Goal: Book appointment/travel/reservation

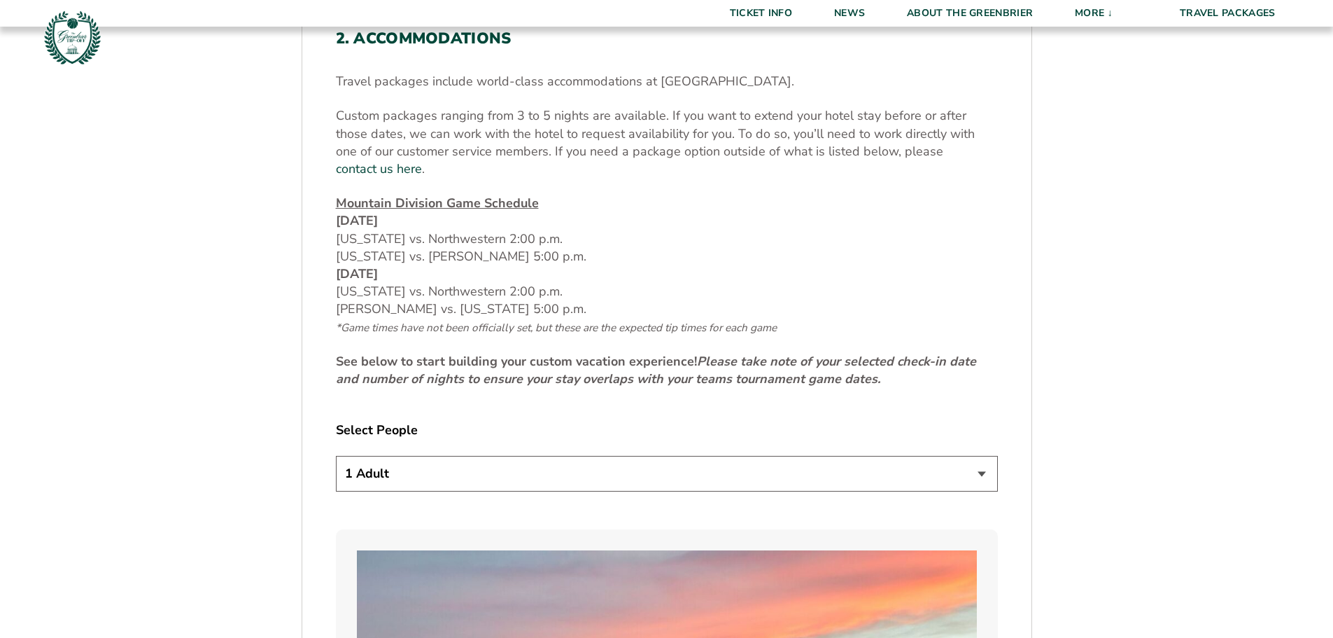
scroll to position [560, 0]
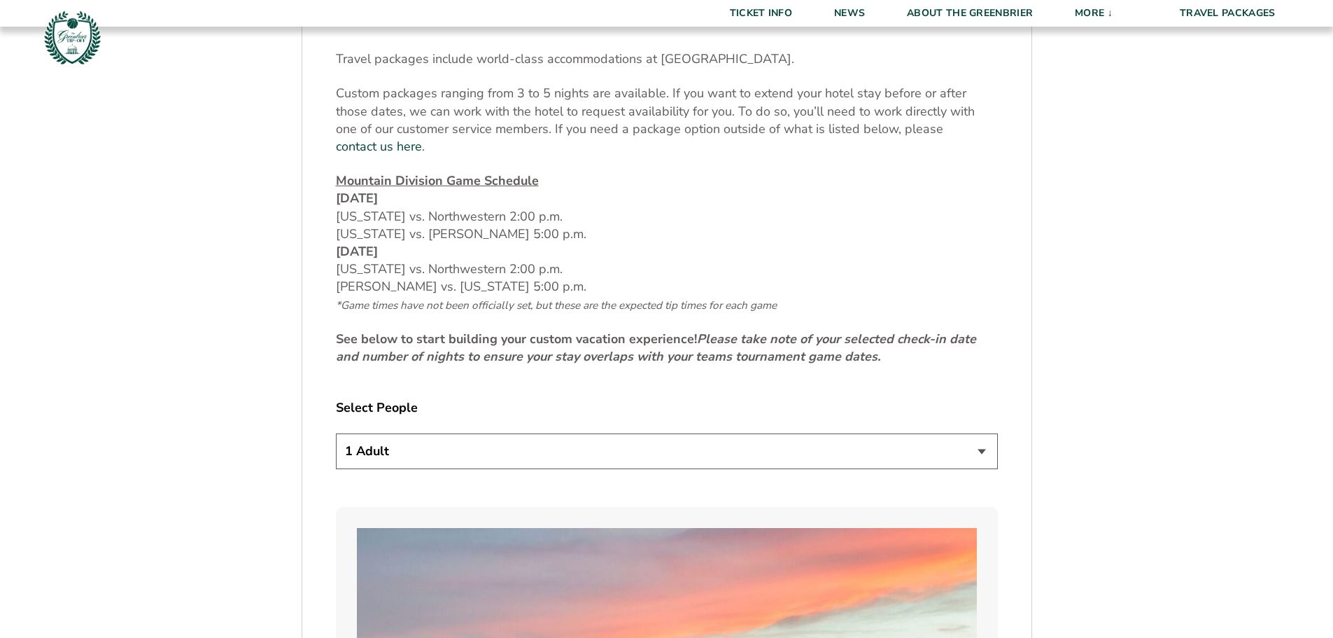
click at [535, 437] on select "1 Adult 2 Adults 3 Adults 4 Adults 2 Adults + 1 Child 2 Adults + 2 Children 2 A…" at bounding box center [667, 451] width 662 height 36
select select "2 Adults + 2 Children"
click at [336, 433] on select "1 Adult 2 Adults 3 Adults 4 Adults 2 Adults + 1 Child 2 Adults + 2 Children 2 A…" at bounding box center [667, 451] width 662 height 36
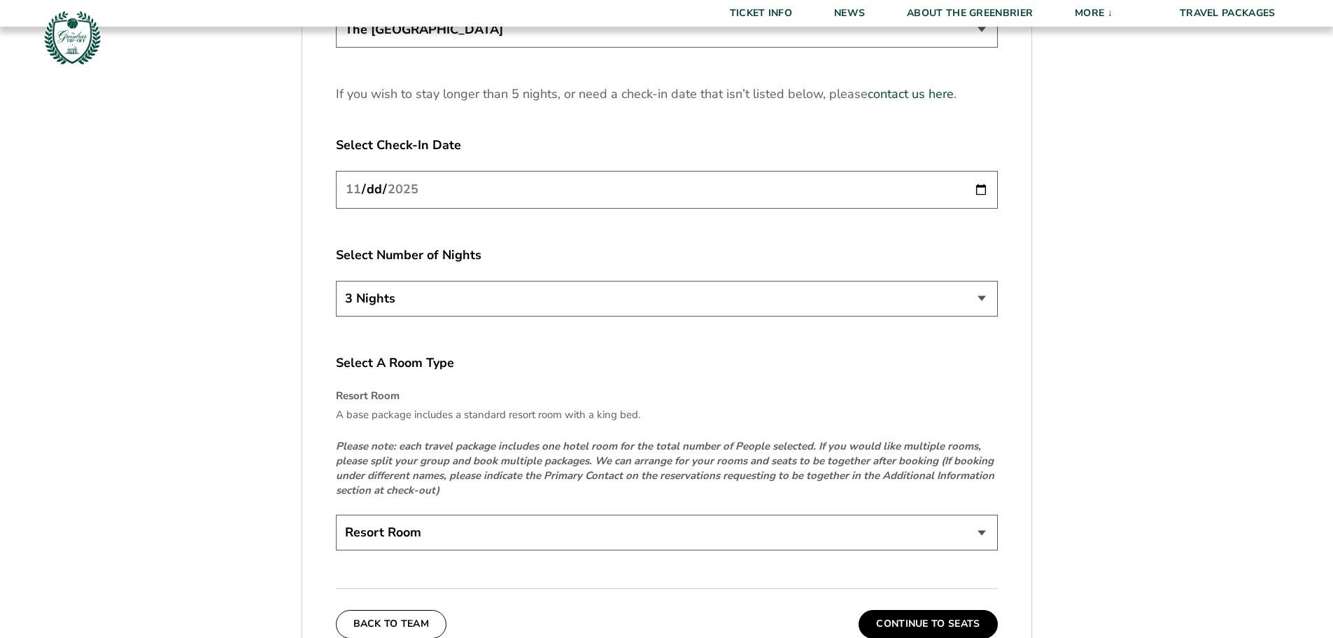
scroll to position [1890, 0]
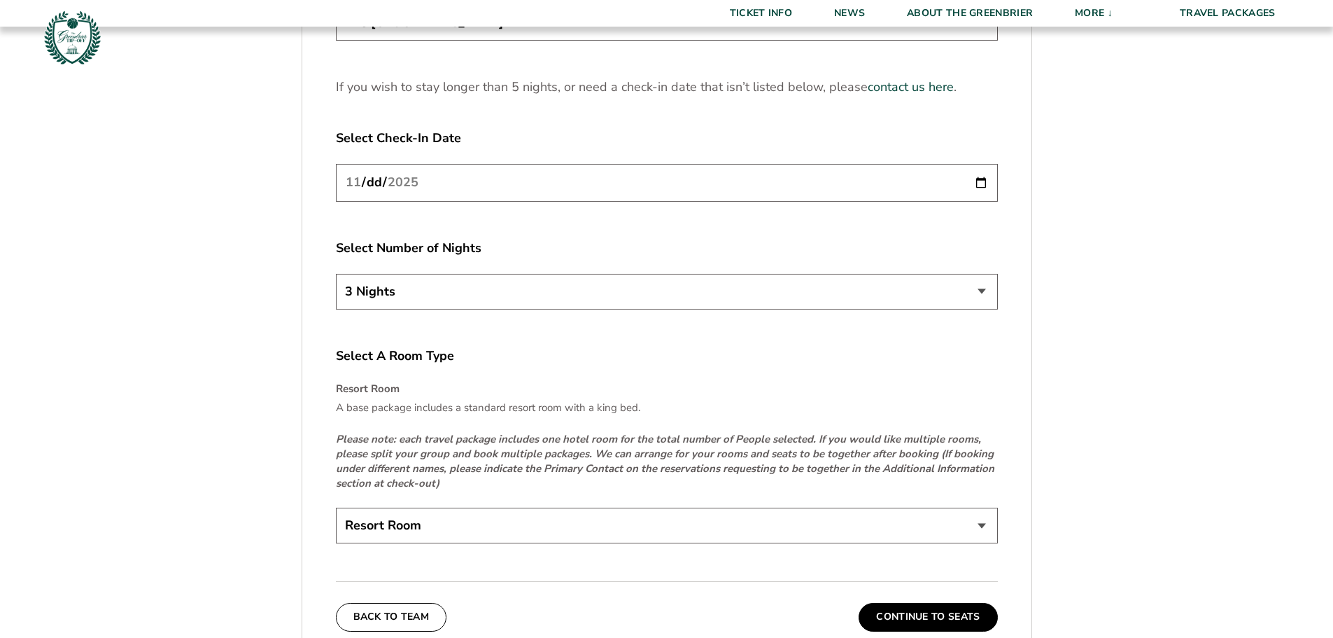
click at [424, 519] on select "Resort Room" at bounding box center [667, 525] width 662 height 36
click at [925, 608] on button "Continue To Seats" at bounding box center [928, 617] width 139 height 28
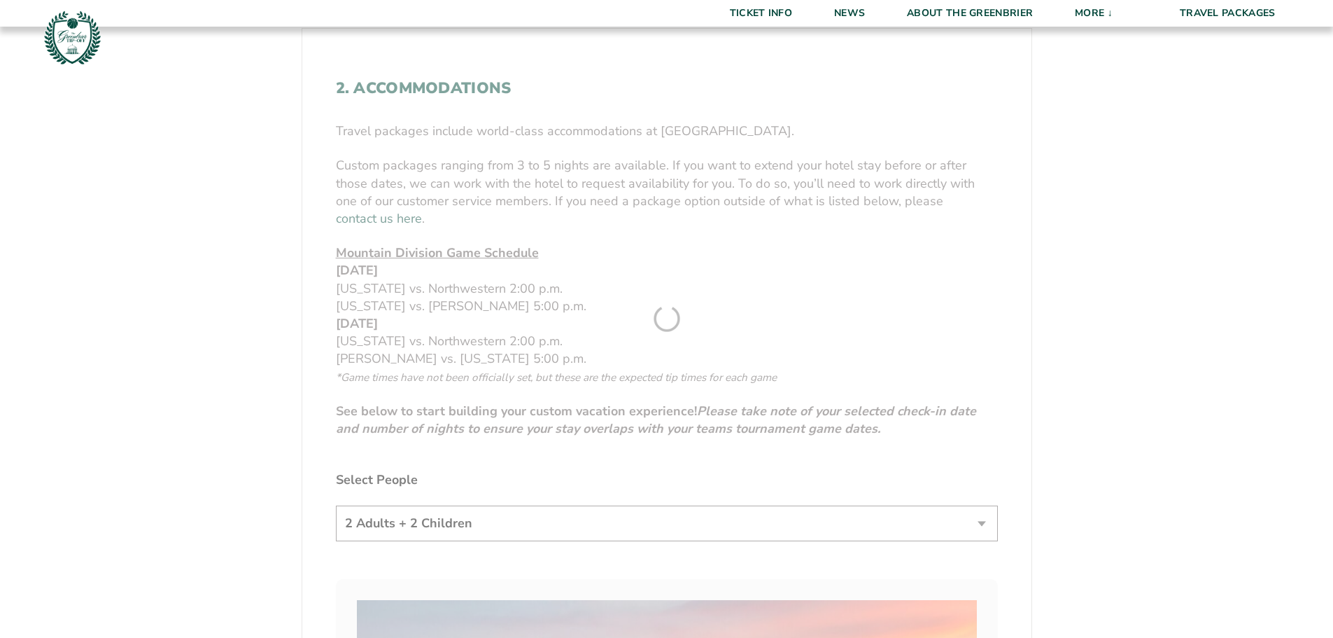
scroll to position [302, 0]
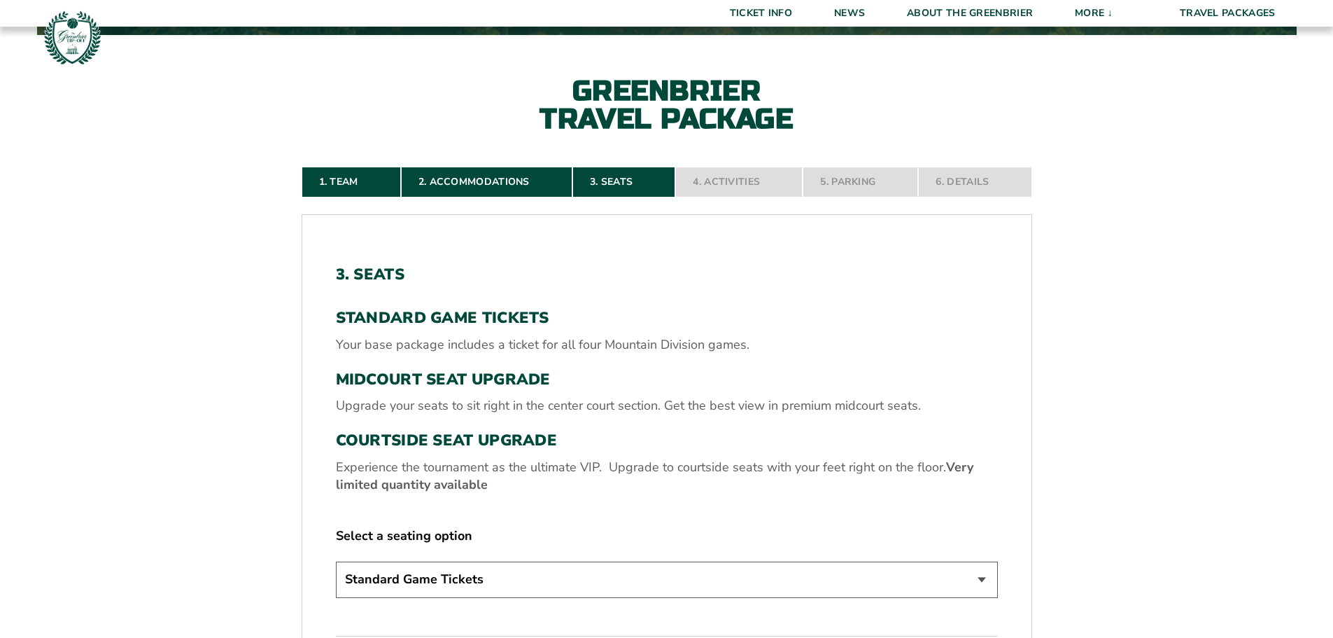
click at [413, 584] on select "Standard Game Tickets Midcourt Seat Upgrade (+$130 per person) Courtside Seat U…" at bounding box center [667, 579] width 662 height 36
select select "Midcourt Seat Upgrade"
click at [336, 561] on select "Standard Game Tickets Midcourt Seat Upgrade (+$130 per person) Courtside Seat U…" at bounding box center [667, 579] width 662 height 36
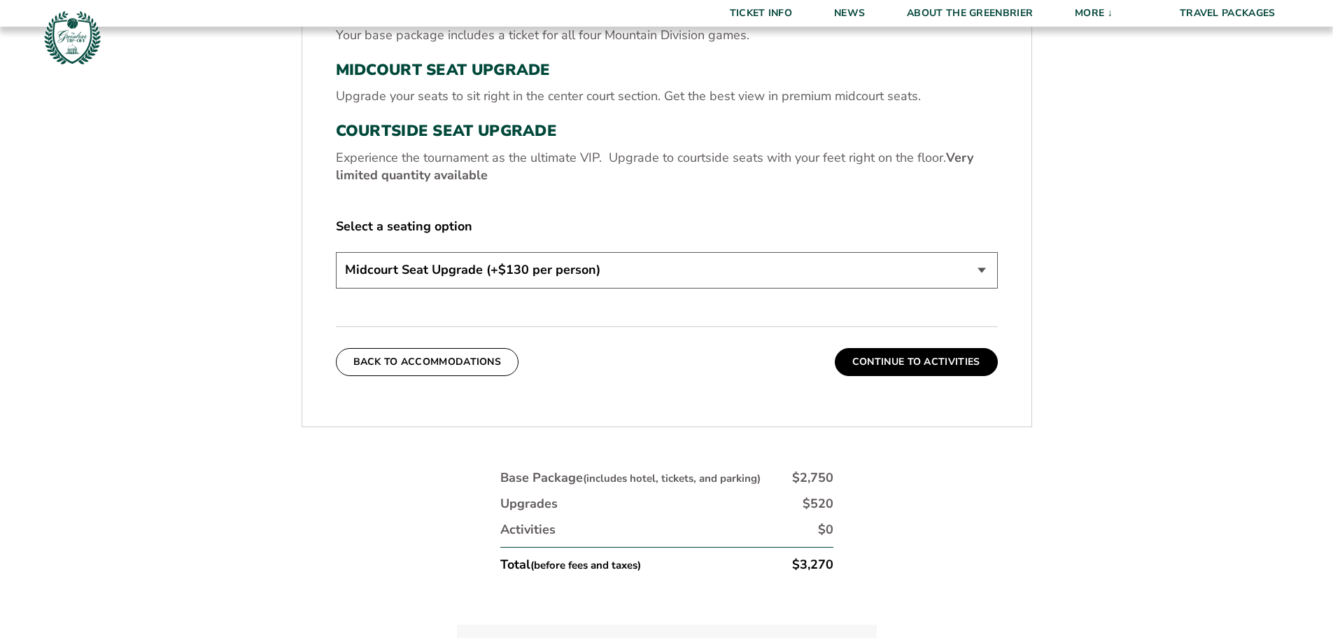
scroll to position [722, 0]
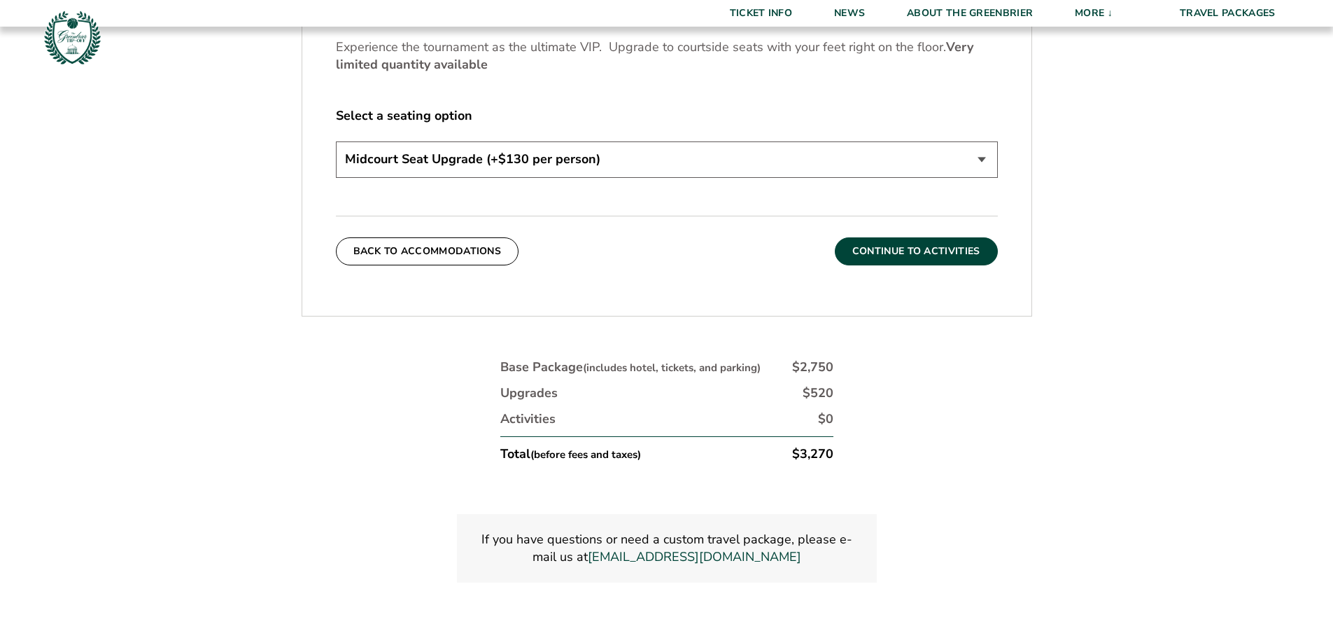
click at [927, 242] on button "Continue To Activities" at bounding box center [916, 251] width 163 height 28
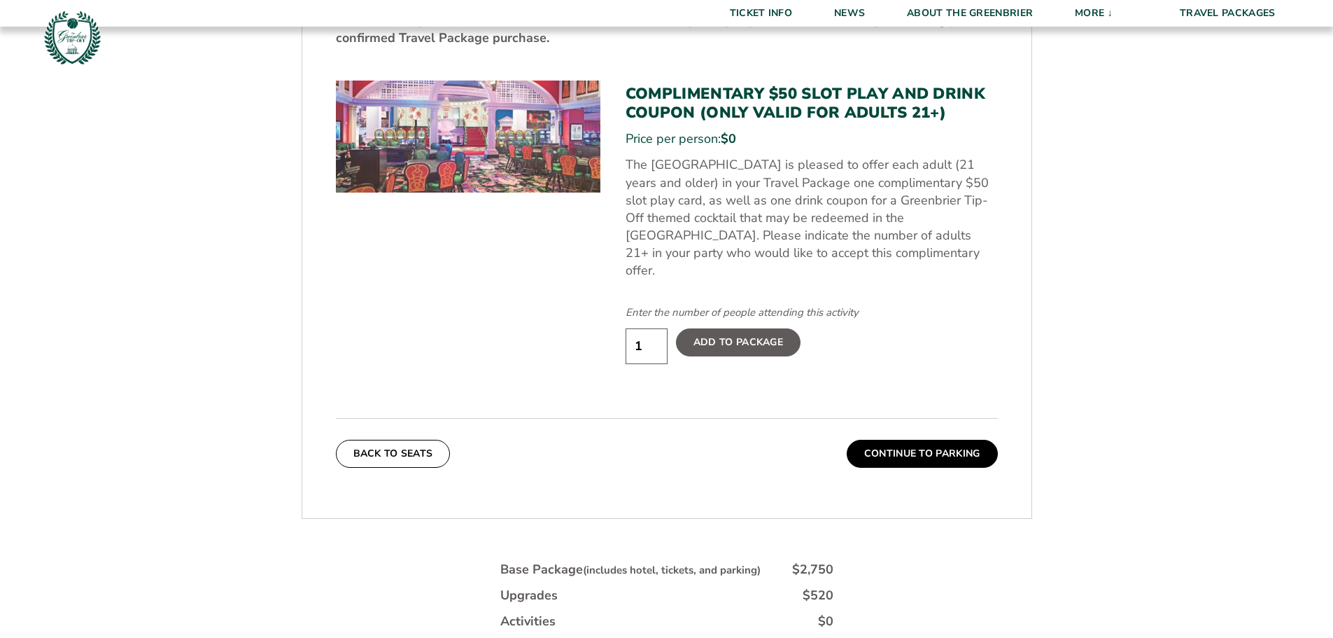
scroll to position [792, 0]
click at [945, 448] on button "Continue To Parking" at bounding box center [922, 453] width 151 height 28
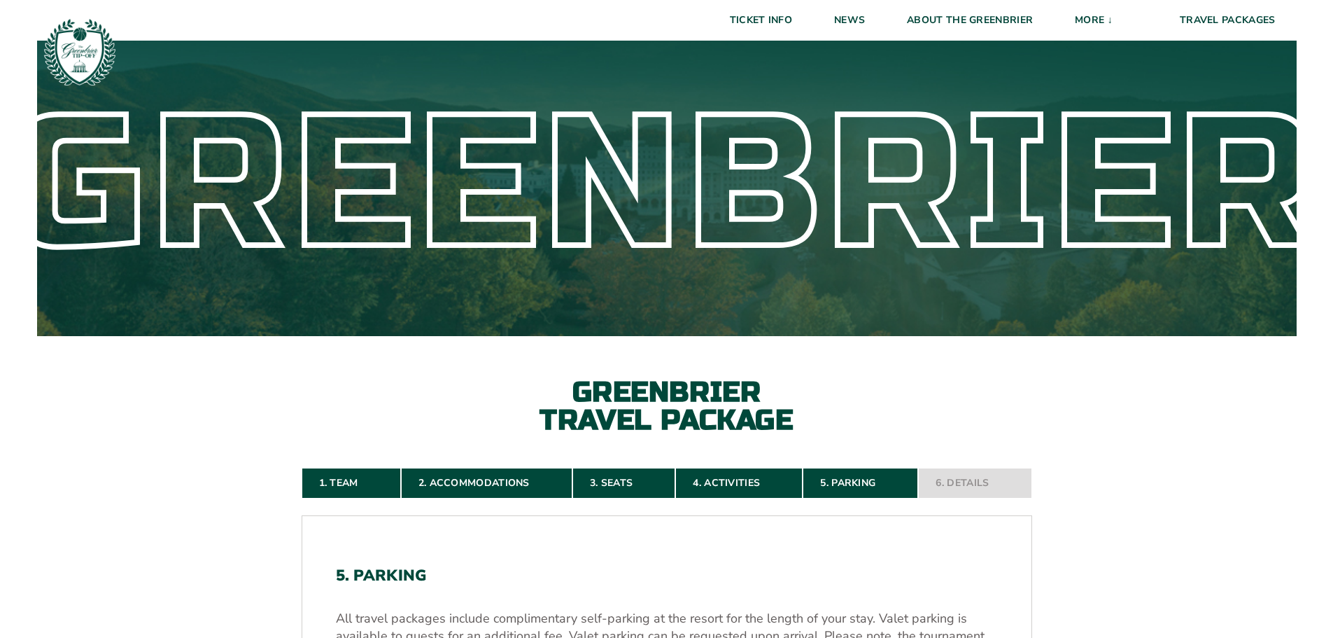
scroll to position [0, 0]
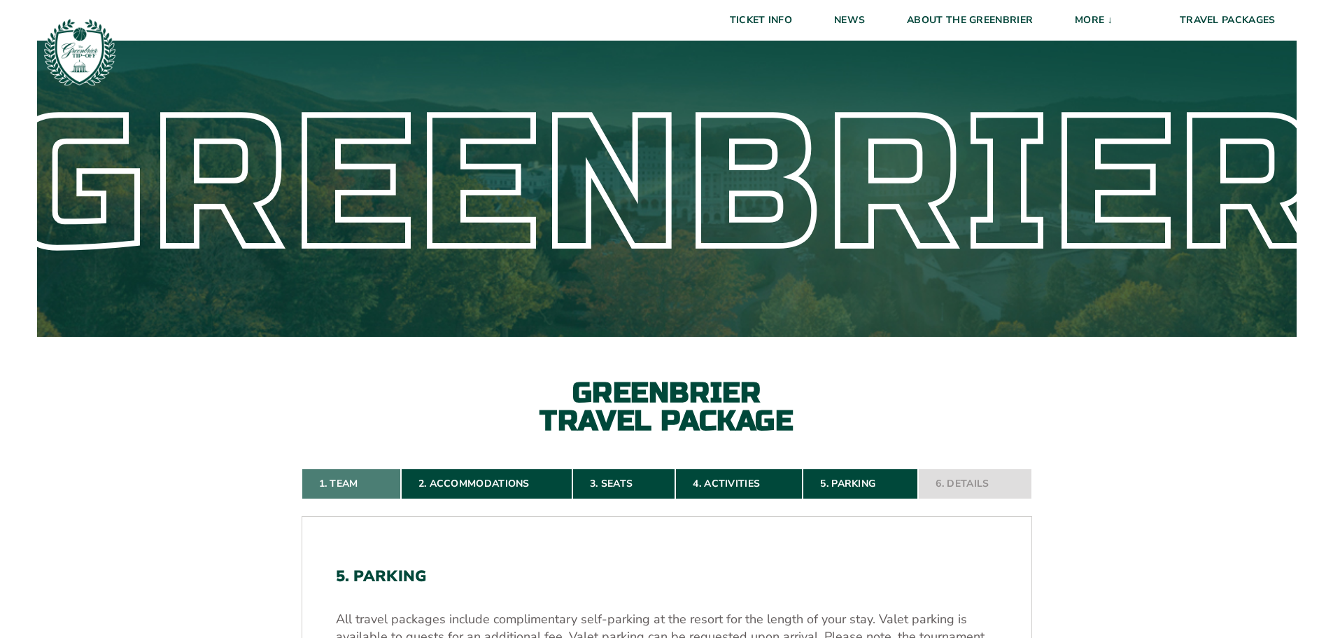
click at [331, 490] on link "1. Team" at bounding box center [351, 483] width 99 height 31
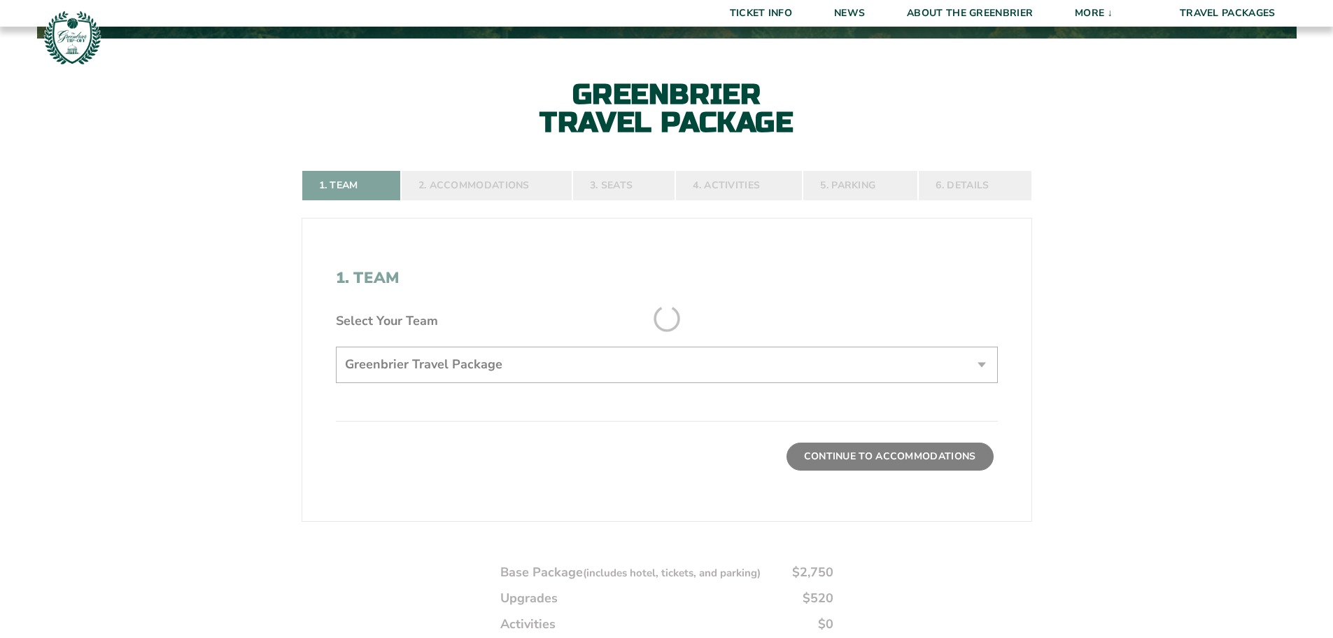
scroll to position [302, 0]
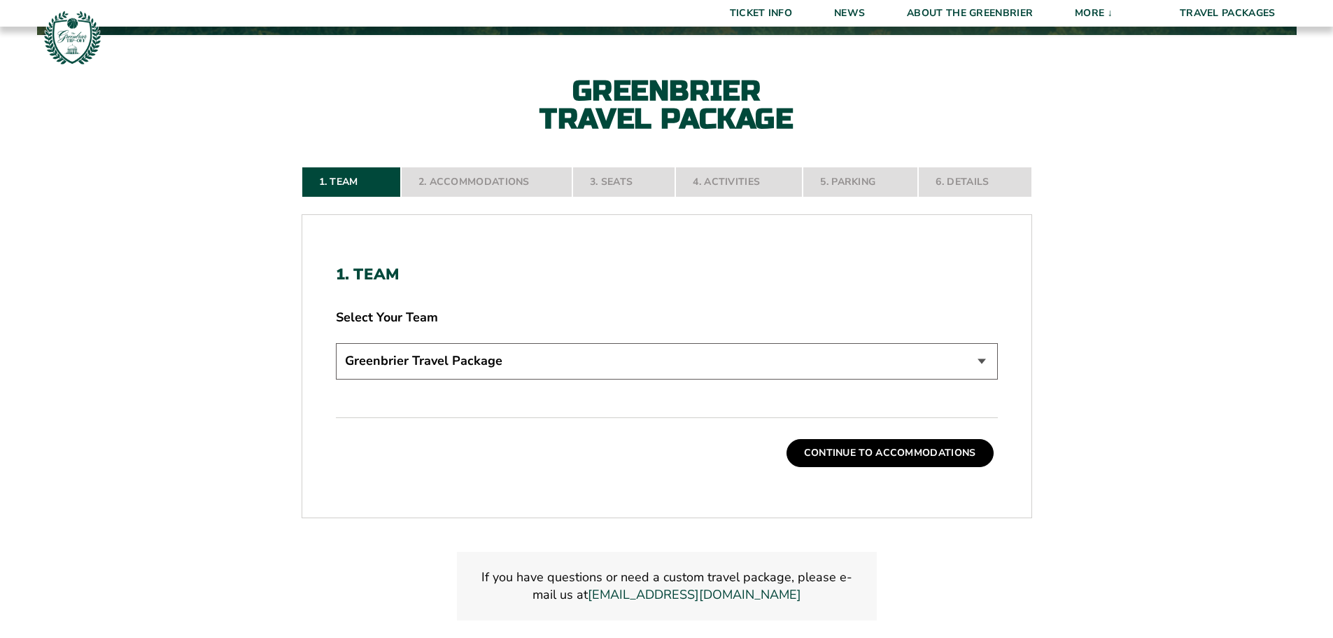
click at [888, 459] on button "Continue To Accommodations" at bounding box center [890, 453] width 207 height 28
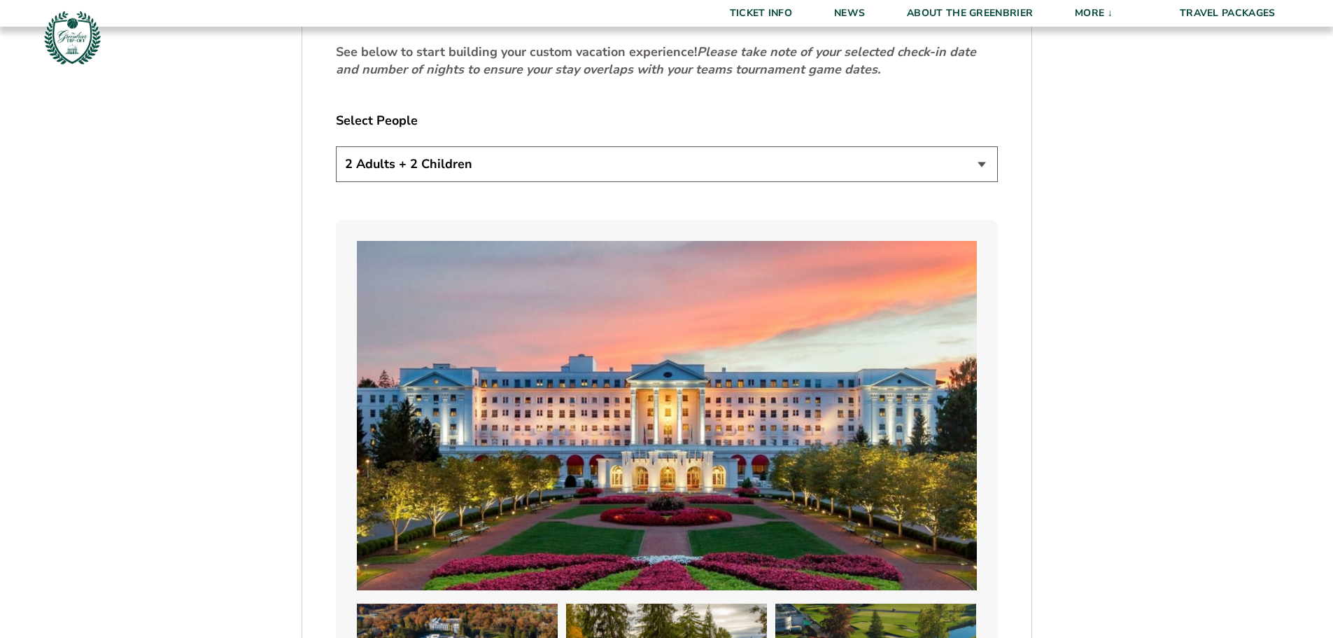
scroll to position [861, 0]
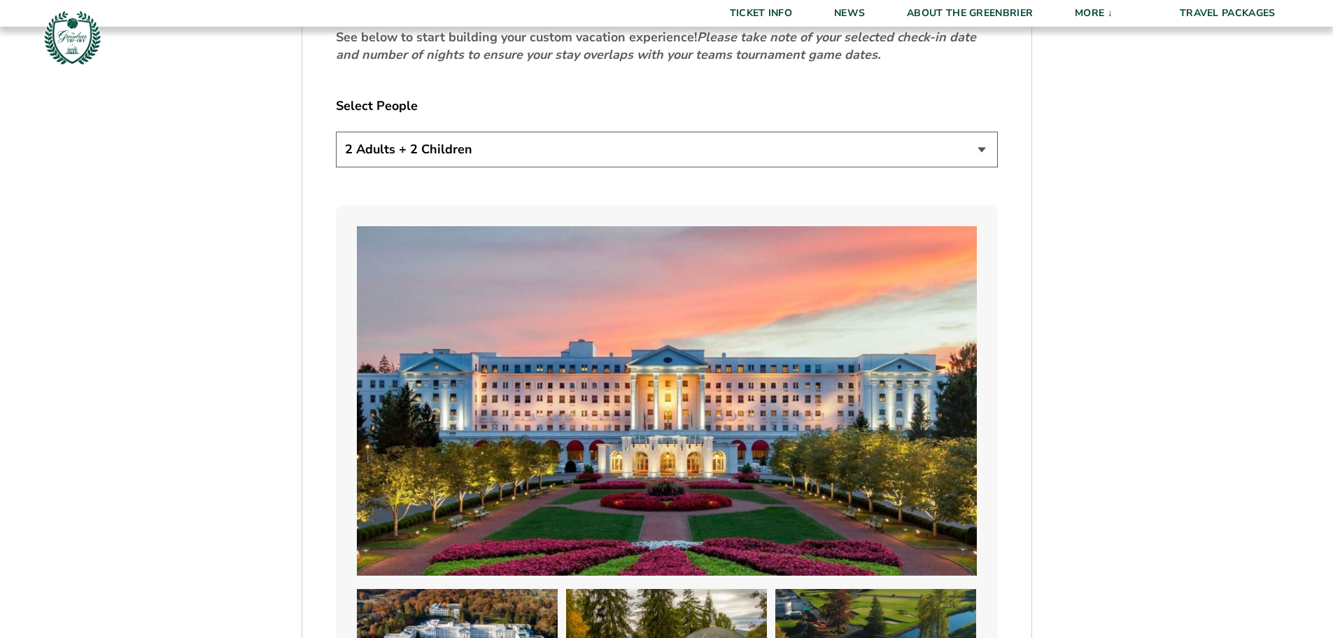
click at [436, 132] on select "1 Adult 2 Adults 3 Adults 4 Adults 2 Adults + 1 Child 2 Adults + 2 Children 2 A…" at bounding box center [667, 150] width 662 height 36
select select "2 Adults"
click at [336, 132] on select "1 Adult 2 Adults 3 Adults 4 Adults 2 Adults + 1 Child 2 Adults + 2 Children 2 A…" at bounding box center [667, 150] width 662 height 36
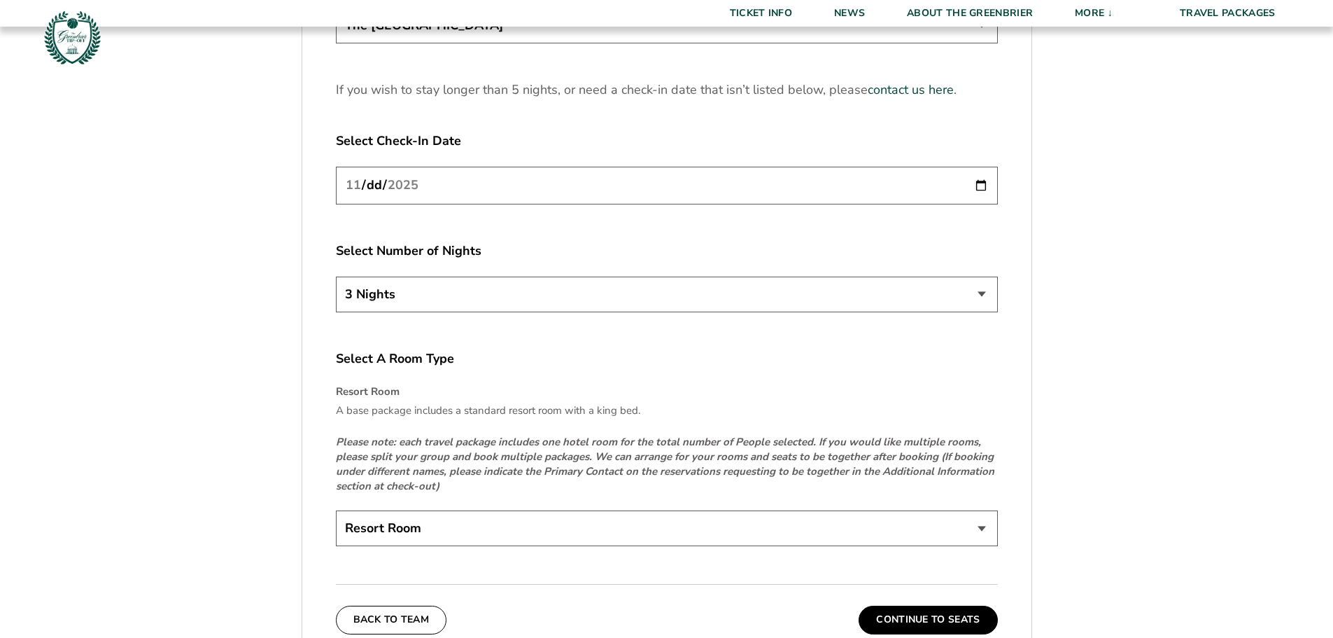
scroll to position [1911, 0]
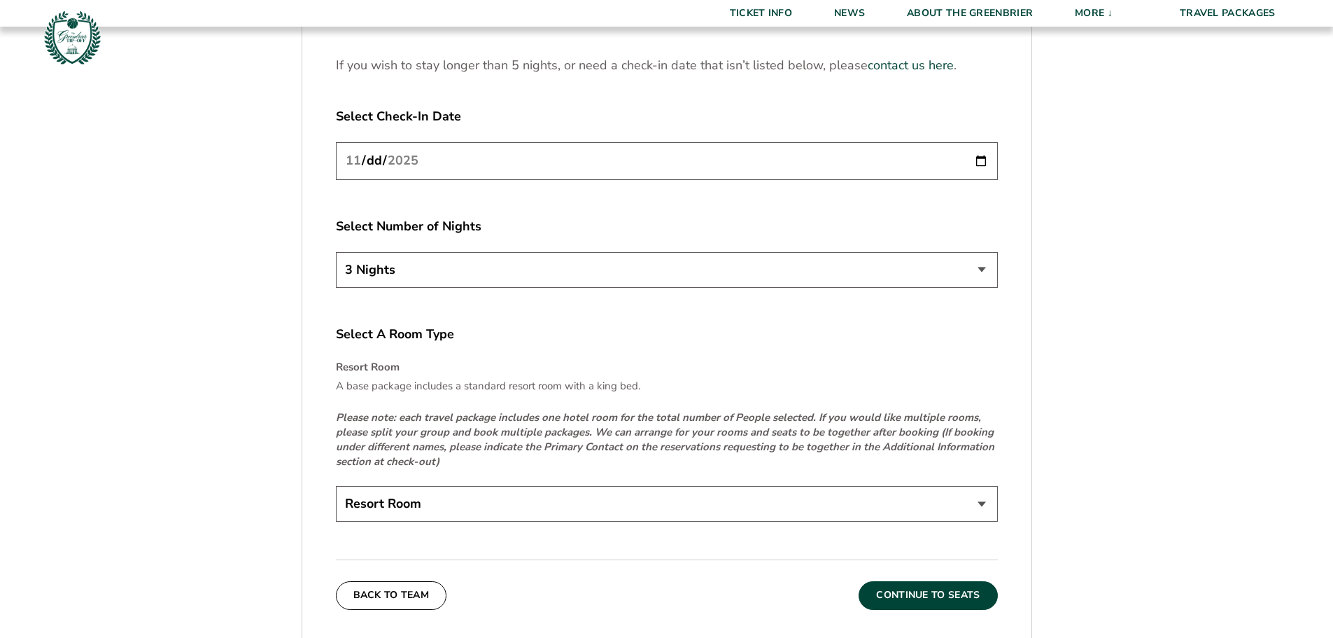
click at [893, 586] on button "Continue To Seats" at bounding box center [928, 595] width 139 height 28
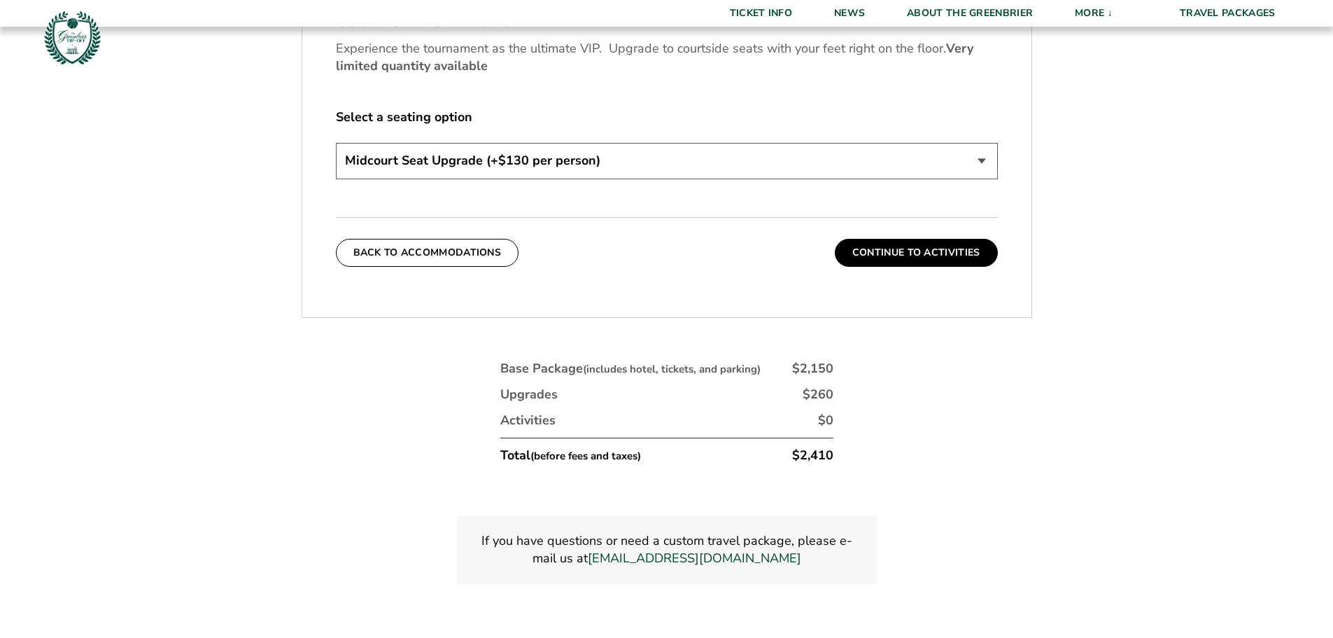
scroll to position [722, 0]
click at [753, 162] on select "Standard Game Tickets Midcourt Seat Upgrade (+$130 per person) Courtside Seat U…" at bounding box center [667, 159] width 662 height 36
select select "Standard Game Tickets"
click at [336, 141] on select "Standard Game Tickets Midcourt Seat Upgrade (+$130 per person) Courtside Seat U…" at bounding box center [667, 159] width 662 height 36
click at [952, 258] on button "Continue To Activities" at bounding box center [916, 251] width 163 height 28
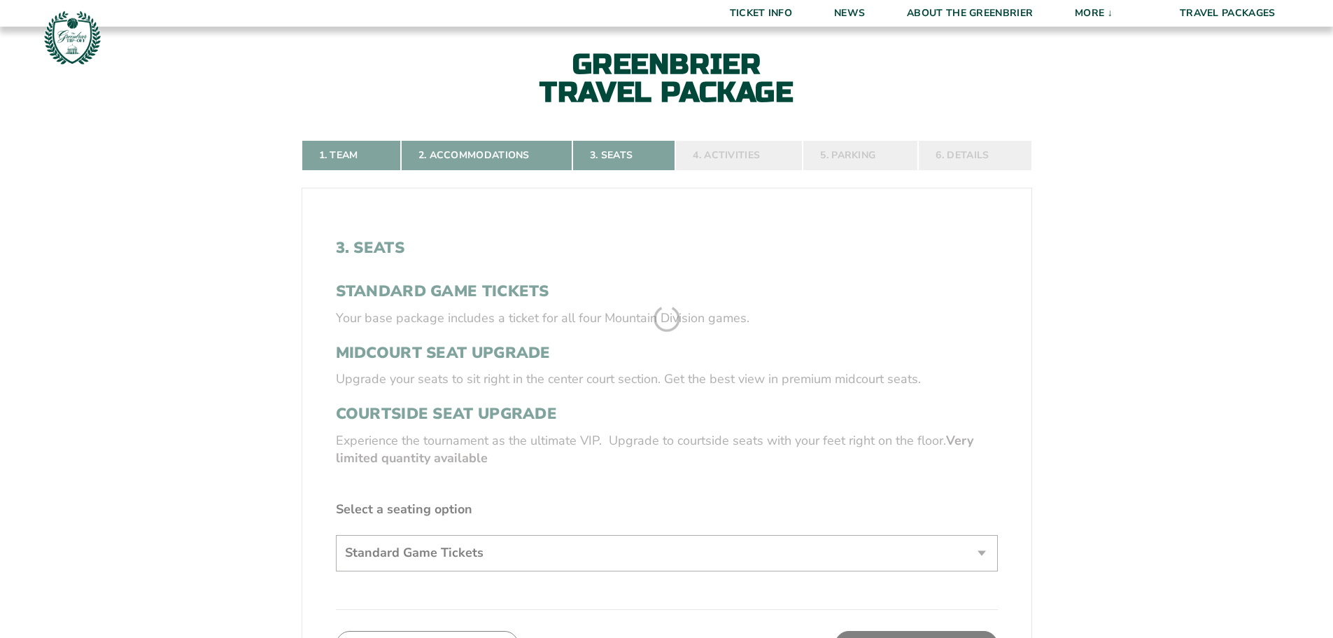
scroll to position [302, 0]
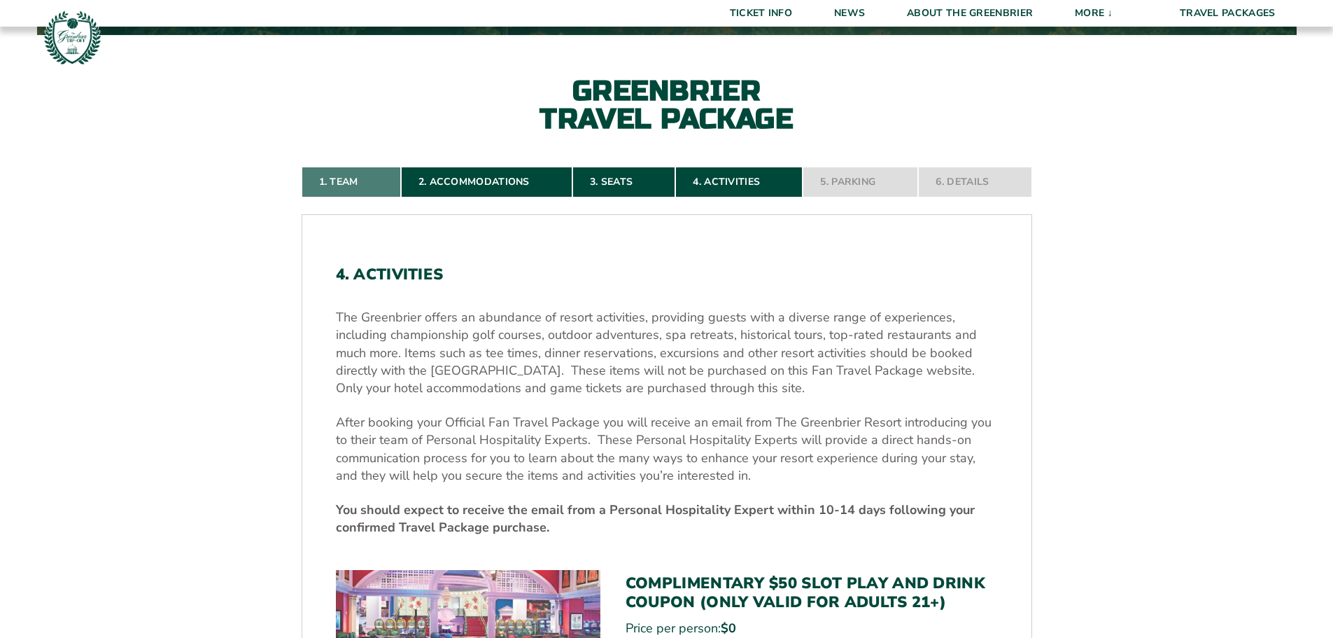
click at [346, 178] on link "1. Team" at bounding box center [351, 182] width 99 height 31
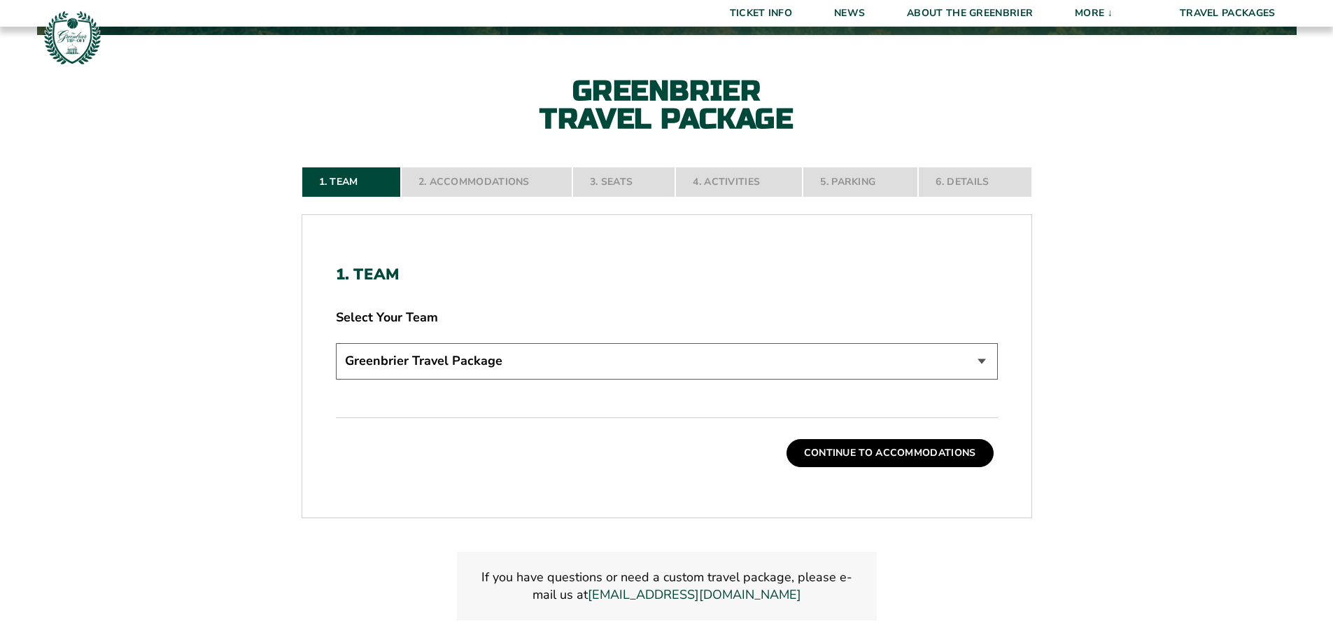
click at [488, 353] on select "Greenbrier Travel Package" at bounding box center [667, 361] width 662 height 36
